Goal: Transaction & Acquisition: Purchase product/service

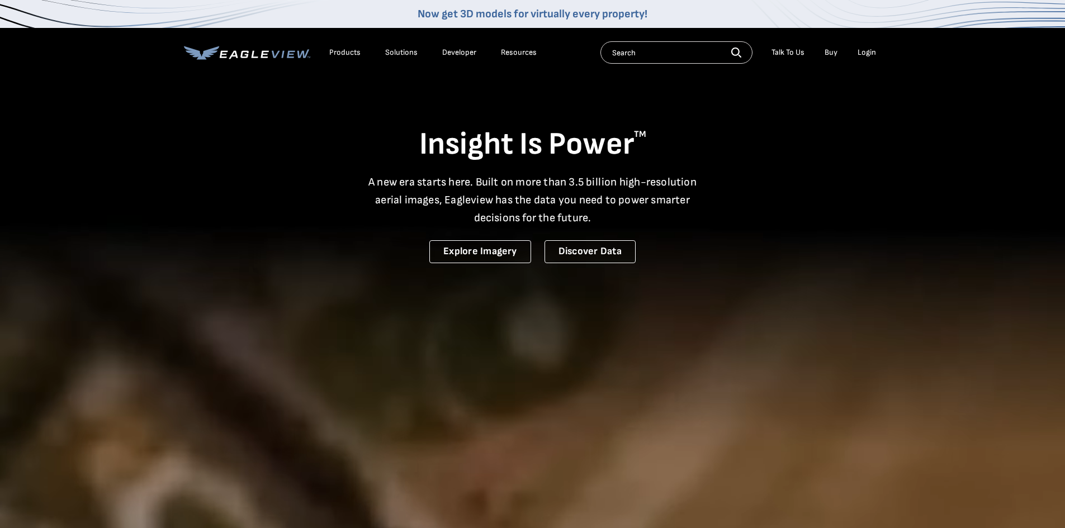
click at [862, 51] on div "Login" at bounding box center [866, 53] width 18 height 10
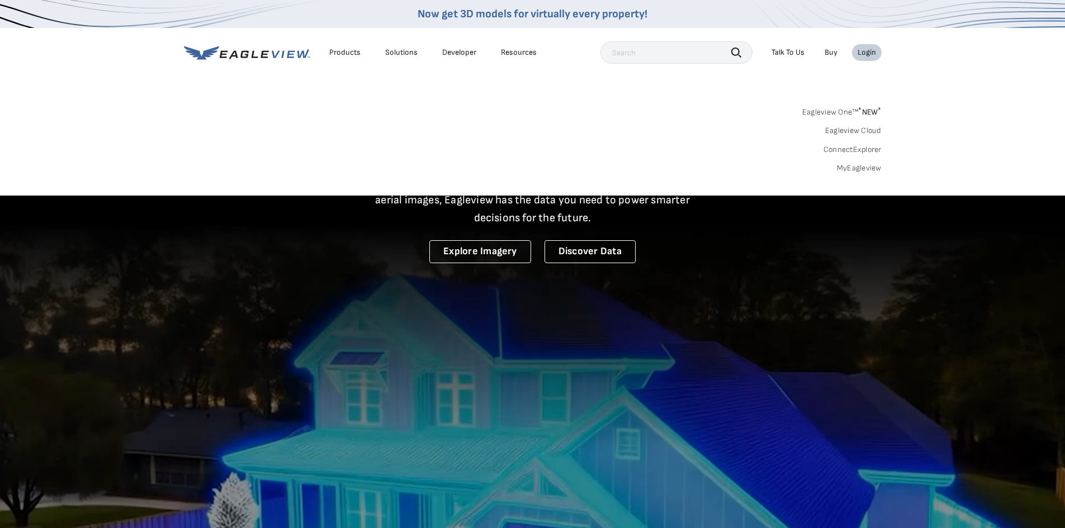
click at [861, 167] on link "MyEagleview" at bounding box center [859, 168] width 45 height 10
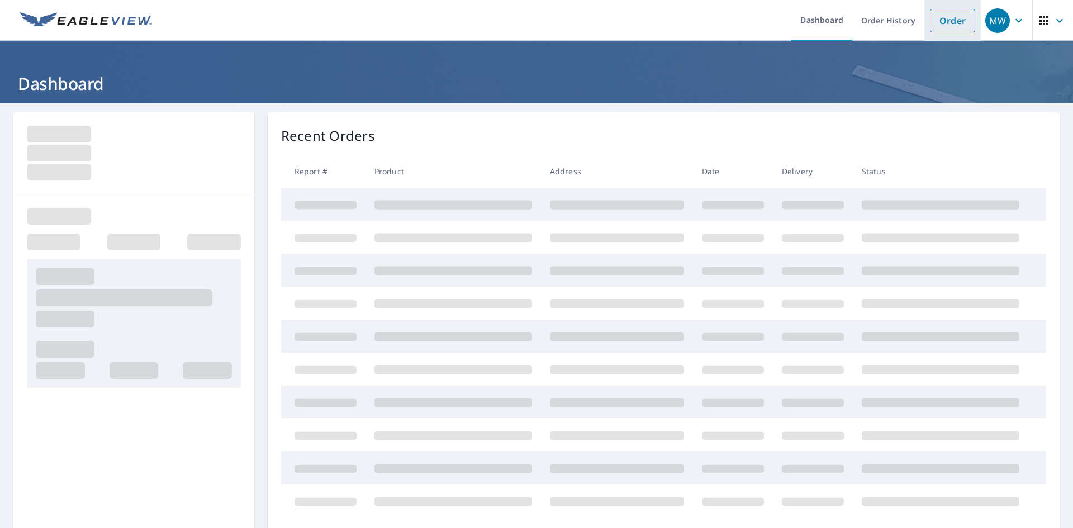
click at [942, 22] on link "Order" at bounding box center [952, 20] width 45 height 23
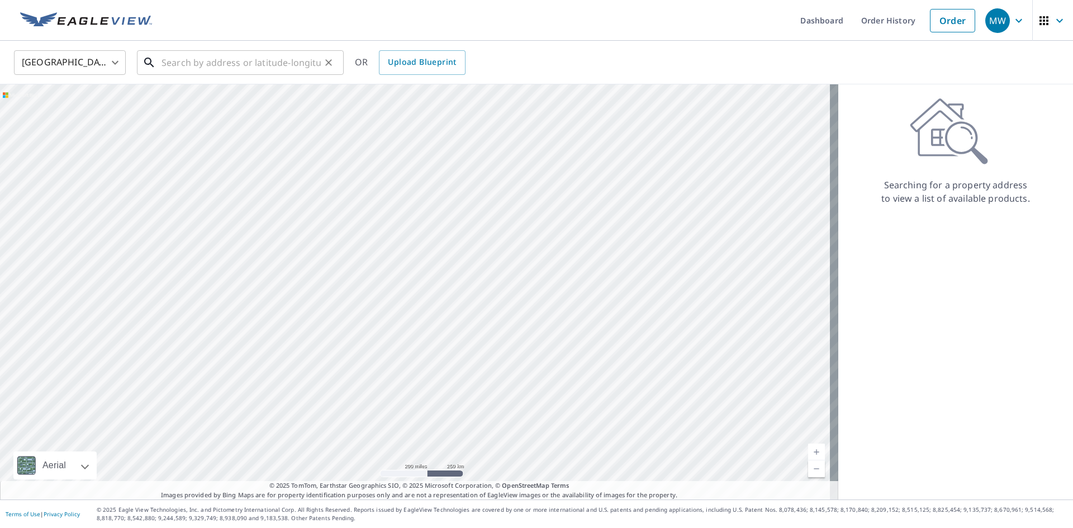
click at [179, 61] on input "text" at bounding box center [241, 62] width 159 height 31
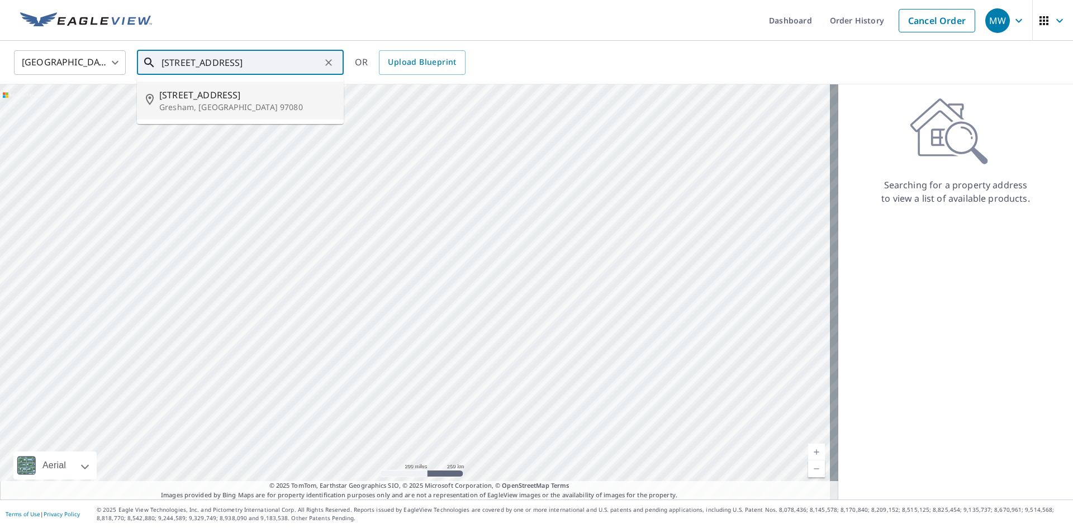
click at [198, 103] on p "Gresham, OR 97080" at bounding box center [246, 107] width 175 height 11
type input "270 Sw 37th Ter Gresham, OR 97080"
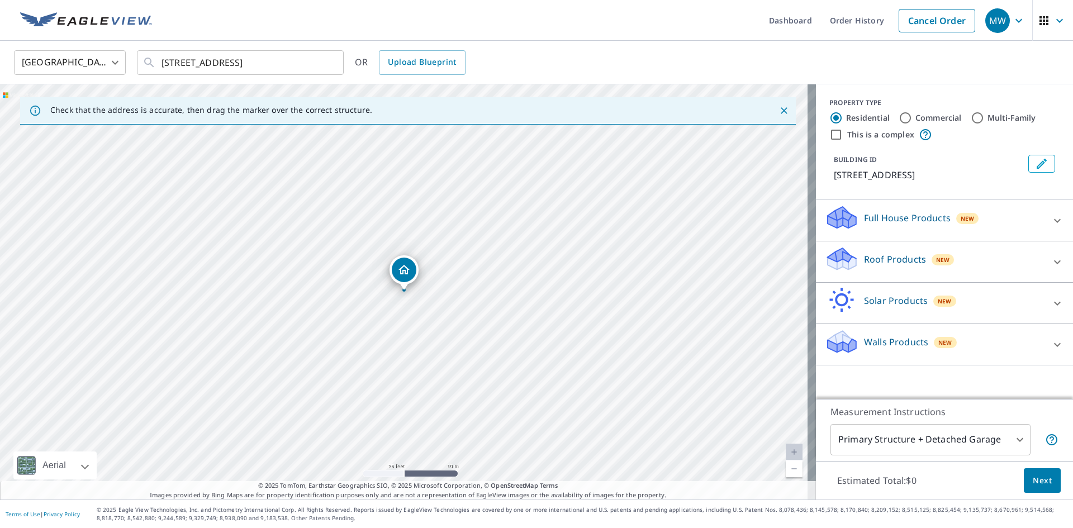
click at [875, 263] on p "Roof Products" at bounding box center [895, 259] width 62 height 13
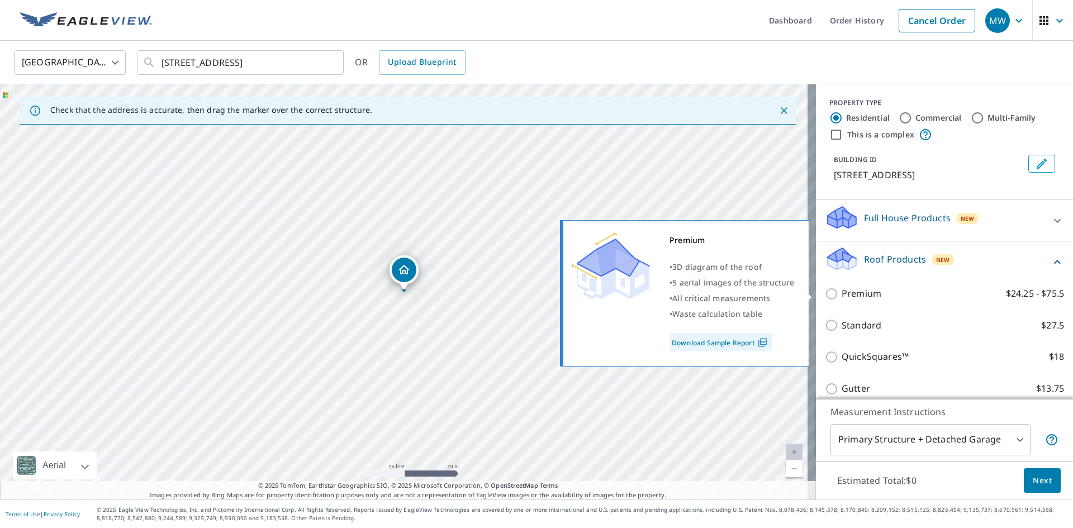
click at [842, 295] on p "Premium" at bounding box center [862, 294] width 40 height 14
click at [836, 295] on input "Premium $24.25 - $75.5" at bounding box center [833, 293] width 17 height 13
checkbox input "true"
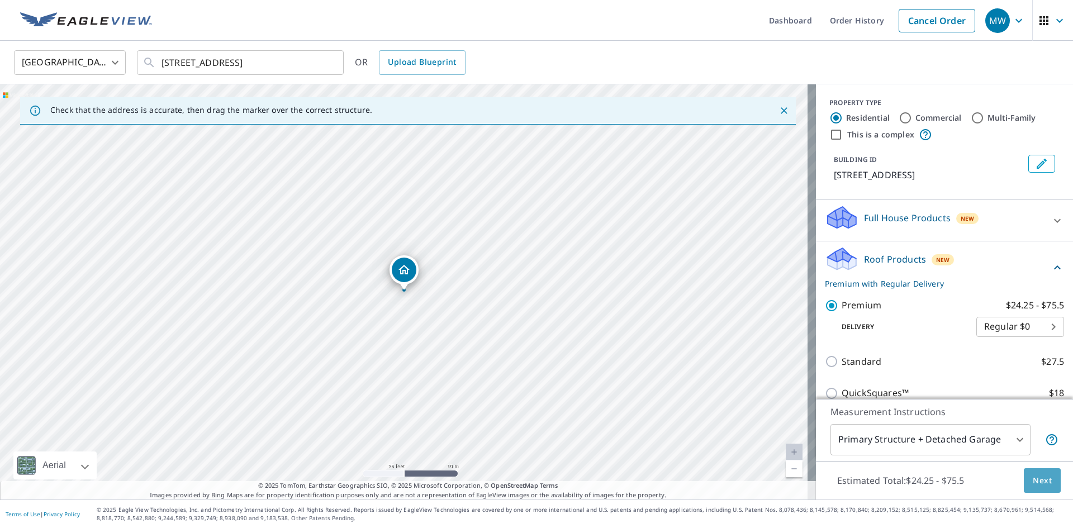
click at [1036, 480] on span "Next" at bounding box center [1042, 481] width 19 height 14
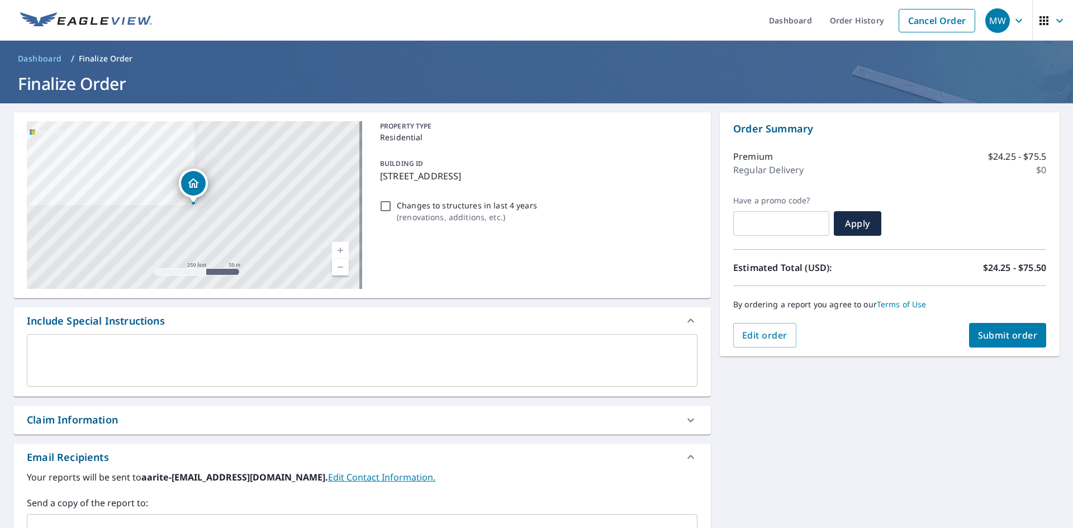
click at [997, 335] on span "Submit order" at bounding box center [1008, 335] width 60 height 12
